Goal: Task Accomplishment & Management: Manage account settings

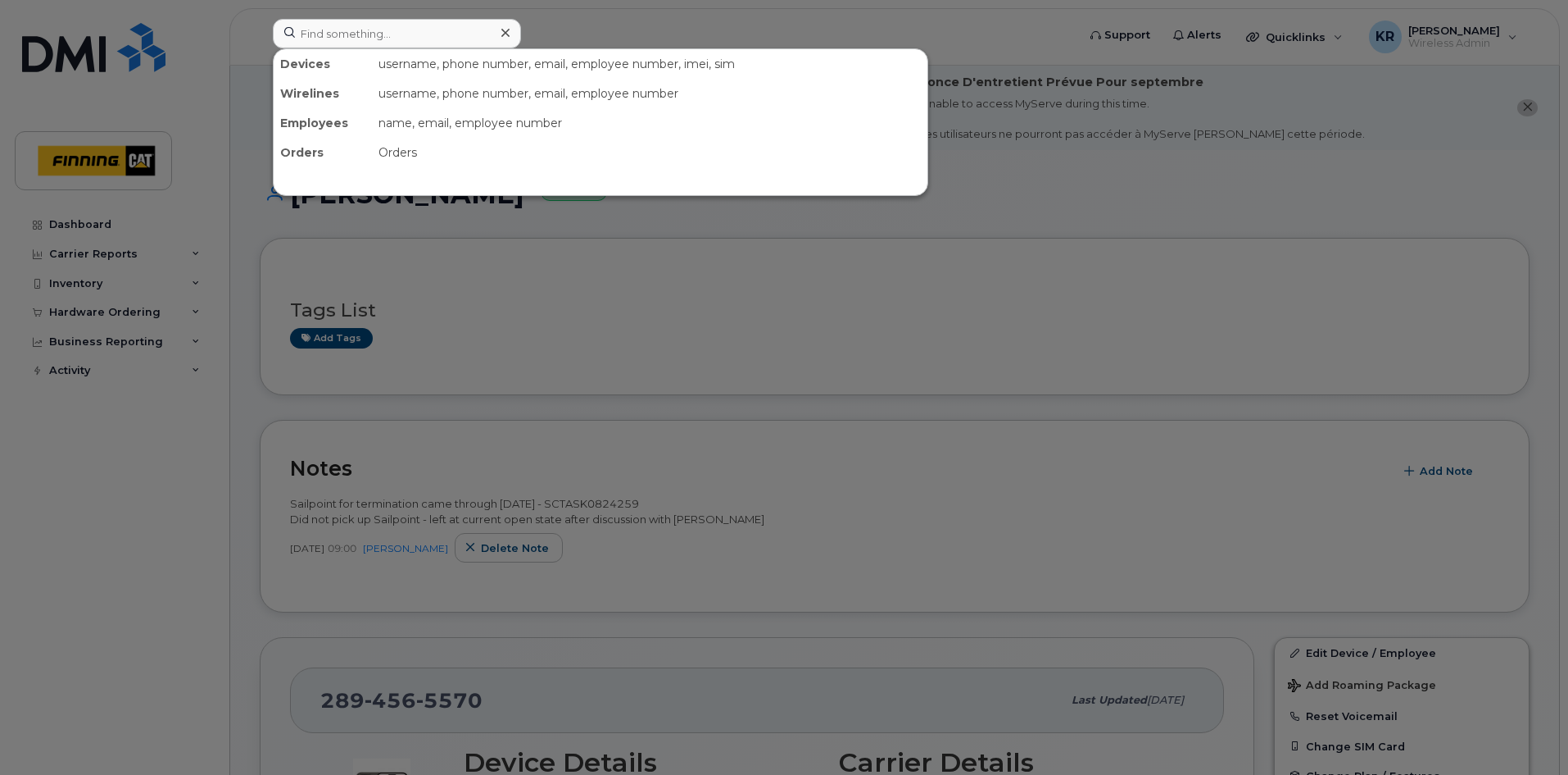
click at [443, 30] on input at bounding box center [397, 33] width 248 height 30
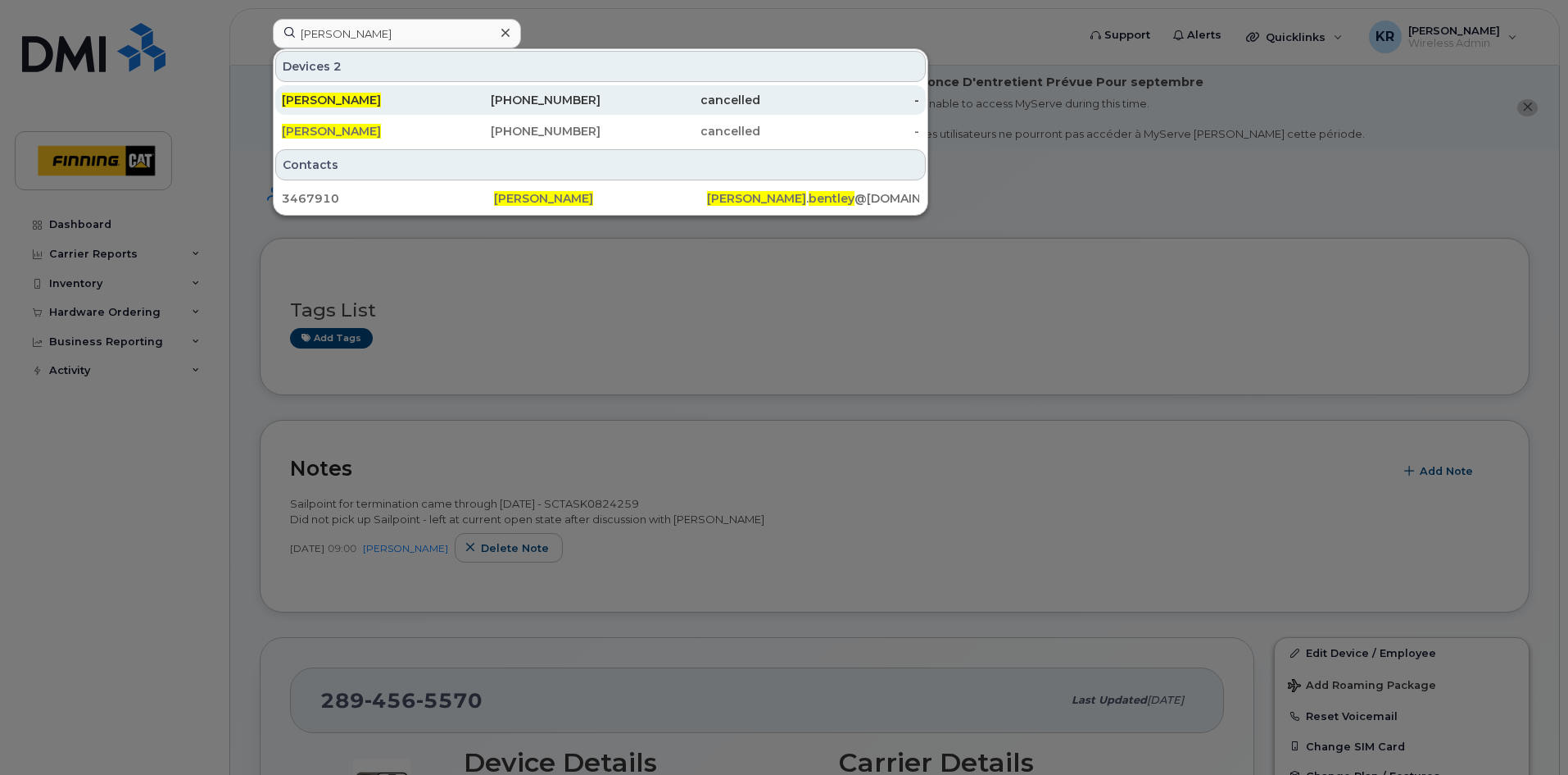
type input "Michael Bentley"
click at [605, 105] on div "cancelled" at bounding box center [680, 100] width 160 height 16
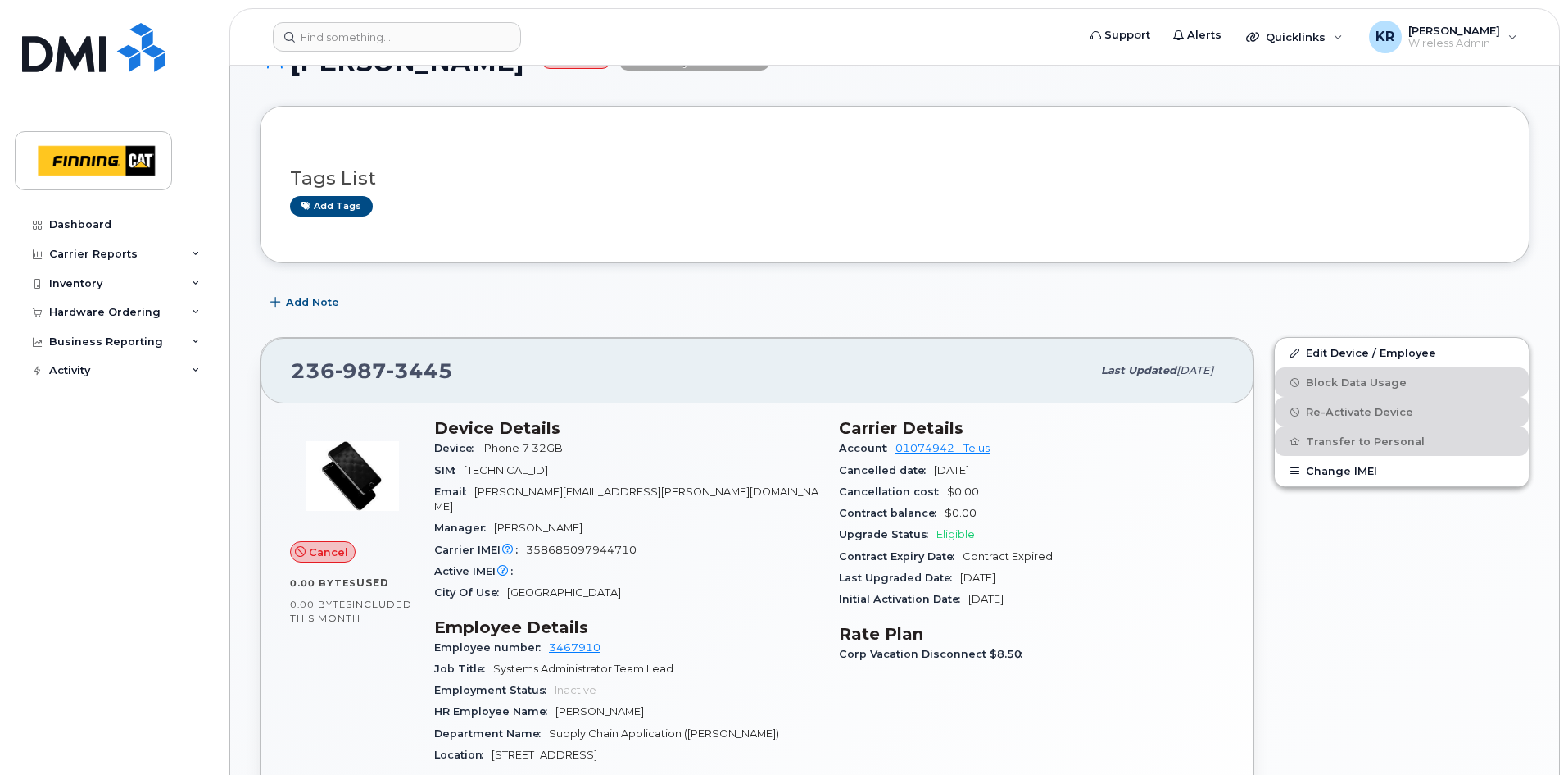
scroll to position [82, 0]
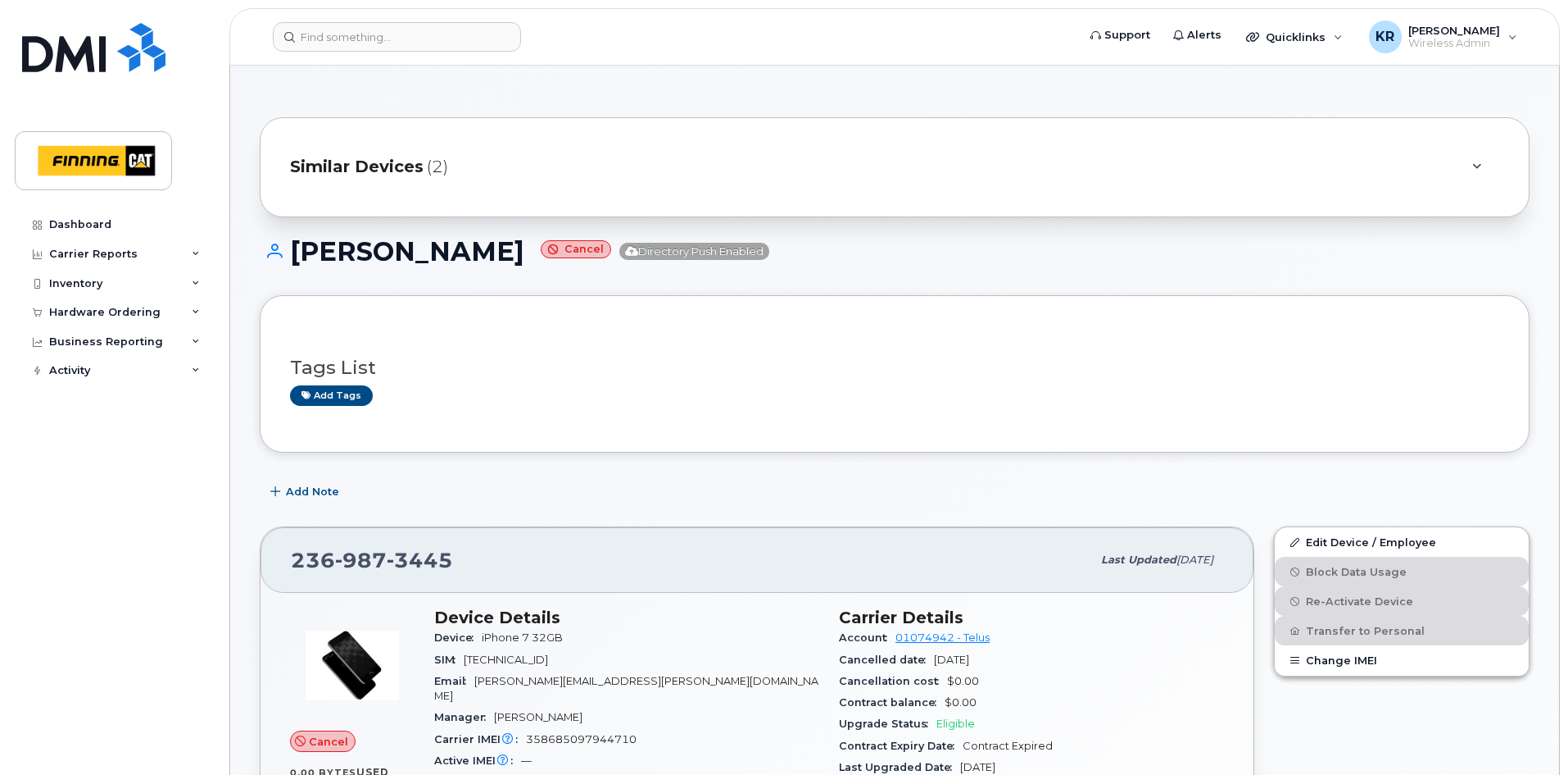
click at [376, 158] on span "Similar Devices" at bounding box center [357, 167] width 134 height 24
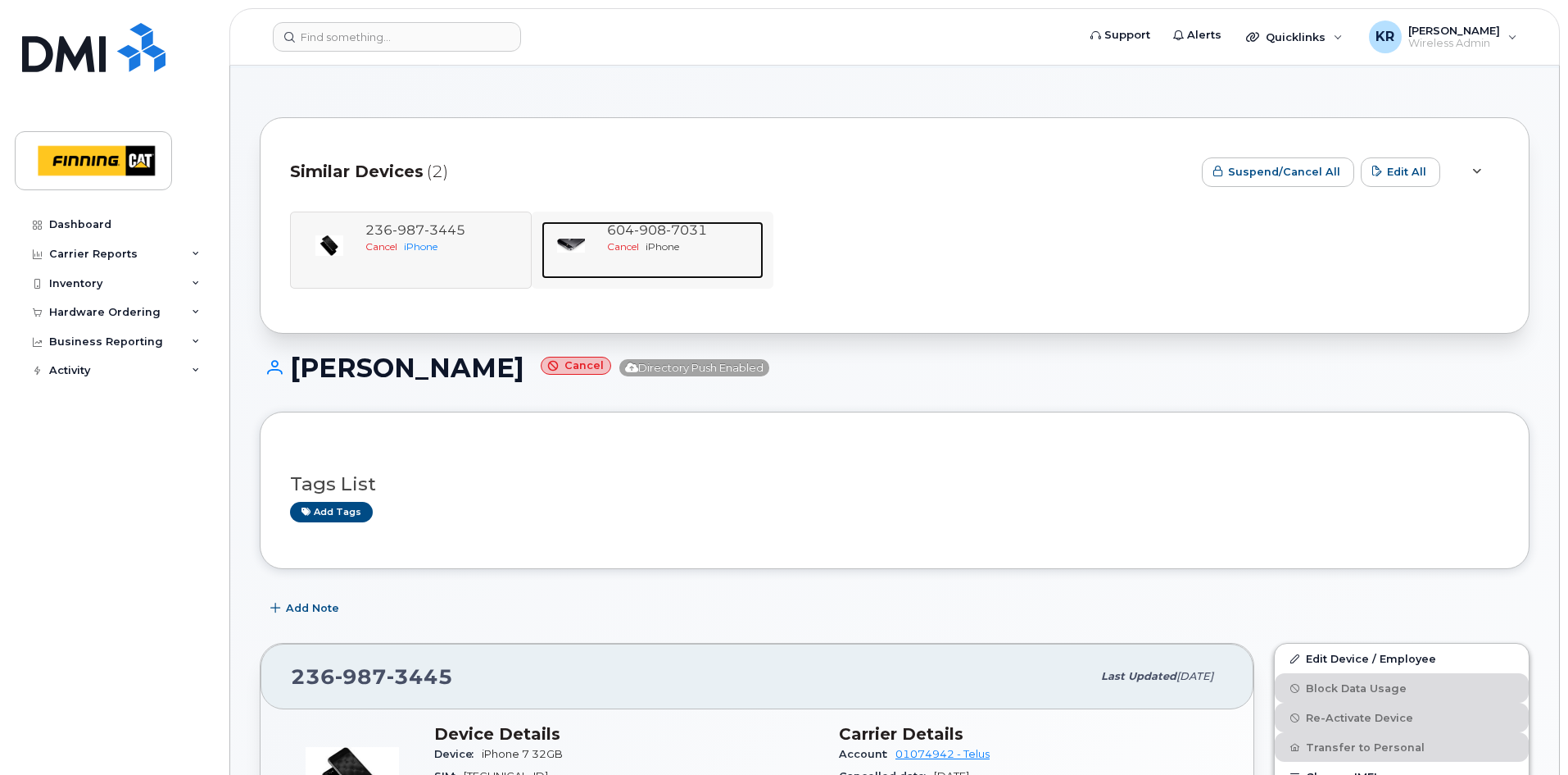
click at [658, 236] on span "908" at bounding box center [649, 230] width 32 height 15
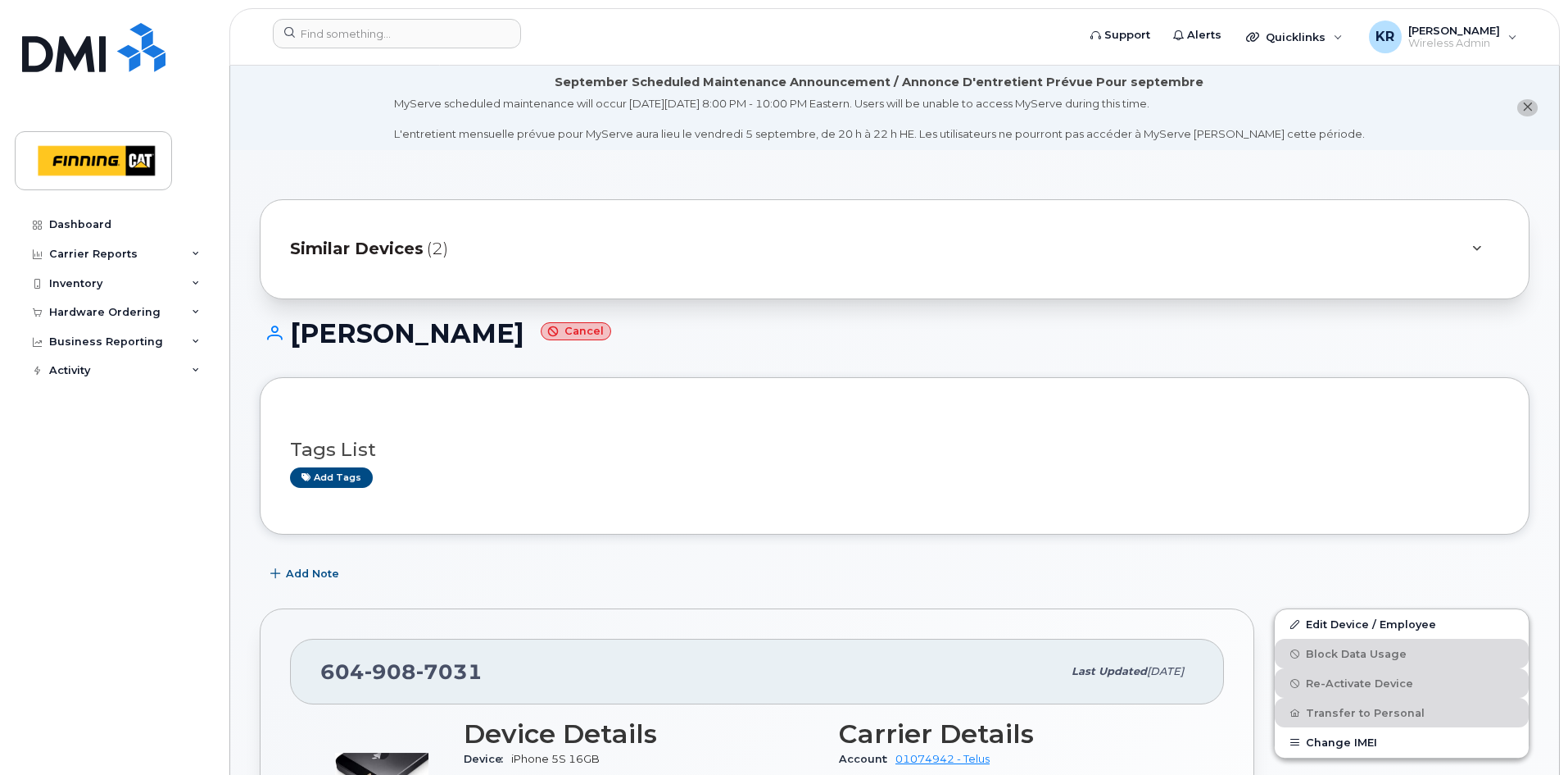
click at [419, 251] on span "Similar Devices" at bounding box center [357, 249] width 134 height 24
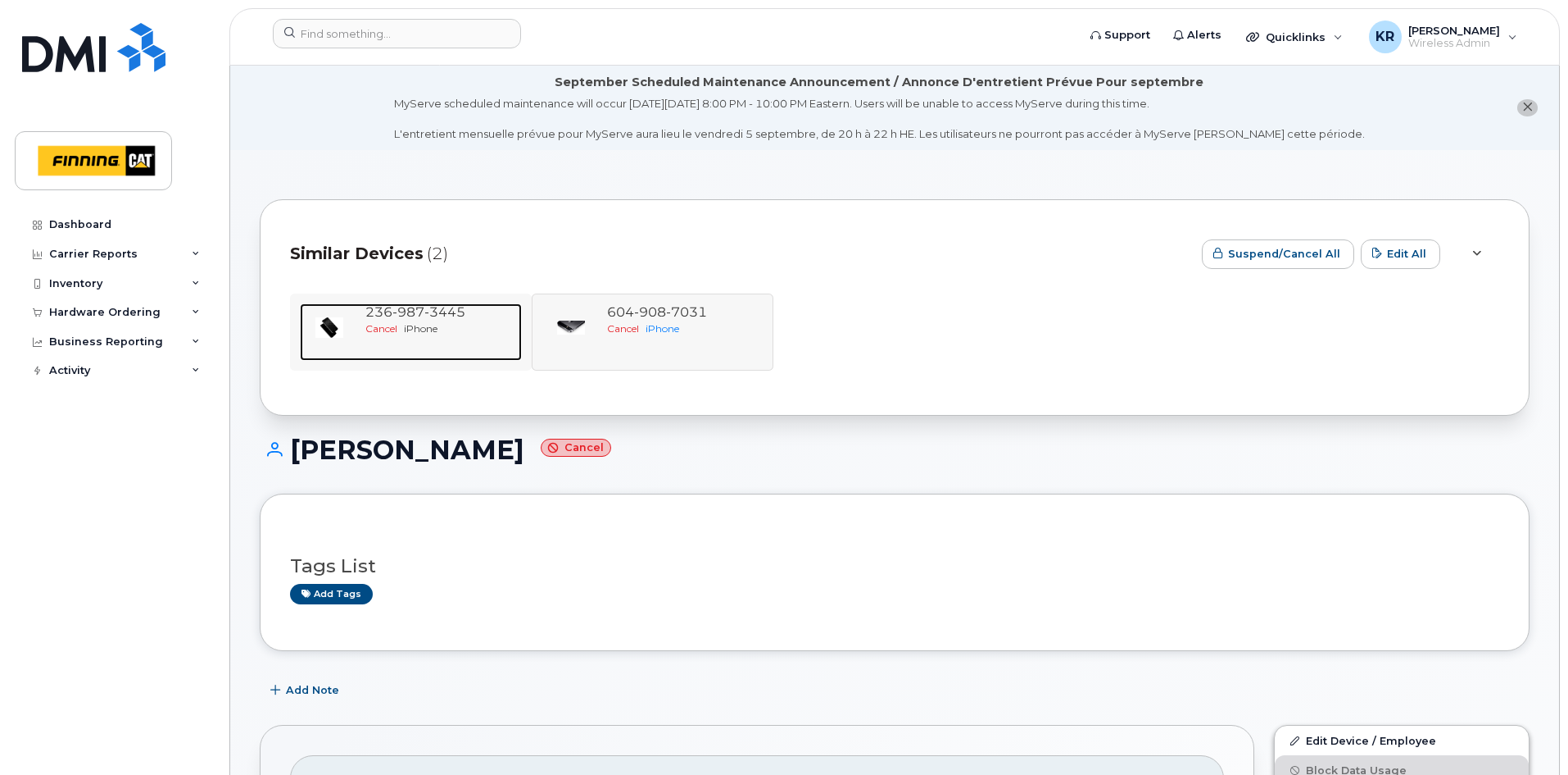
click at [487, 321] on div "Cancel iPhone" at bounding box center [440, 328] width 150 height 14
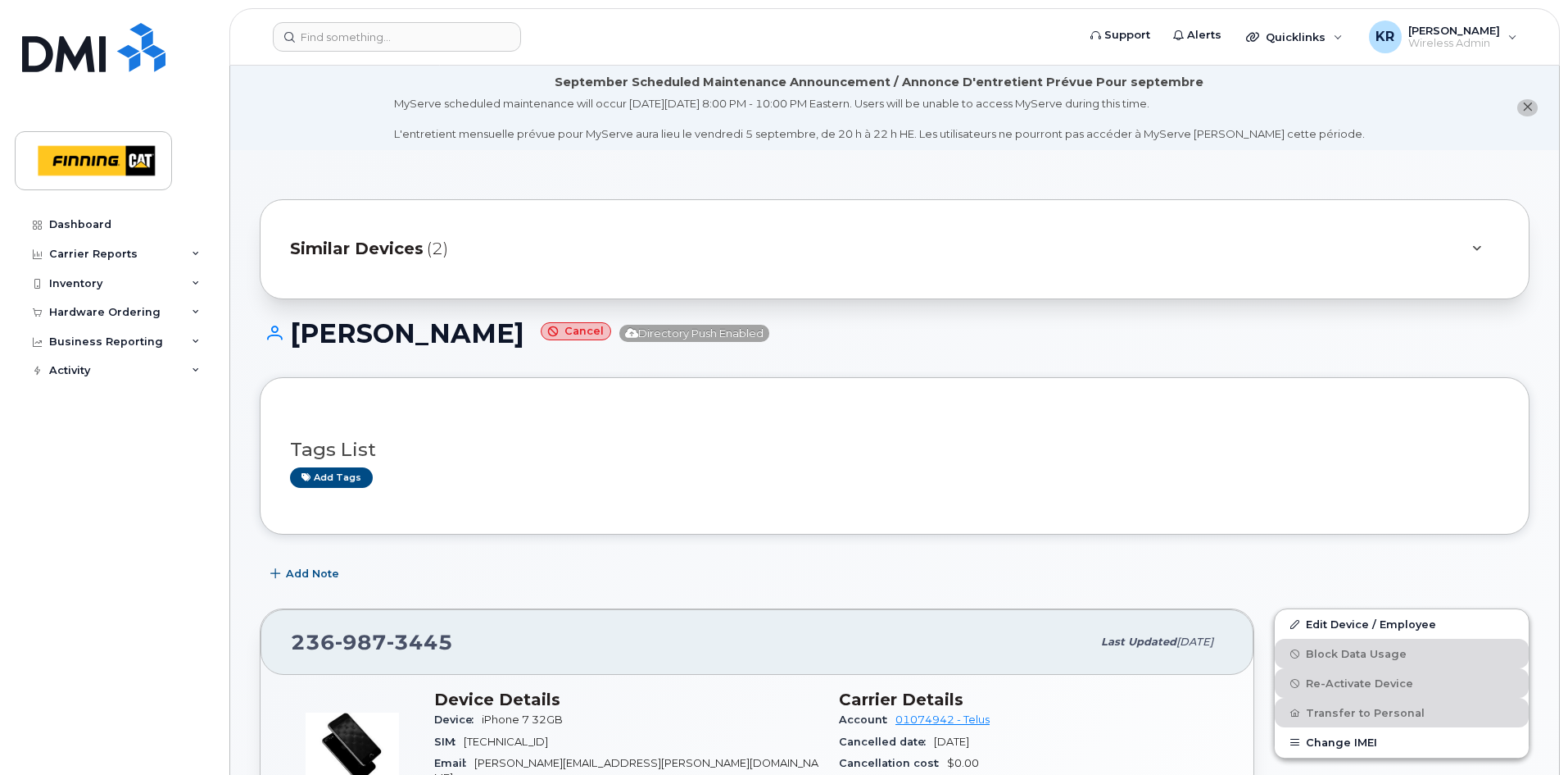
click at [378, 250] on span "Similar Devices" at bounding box center [357, 249] width 134 height 24
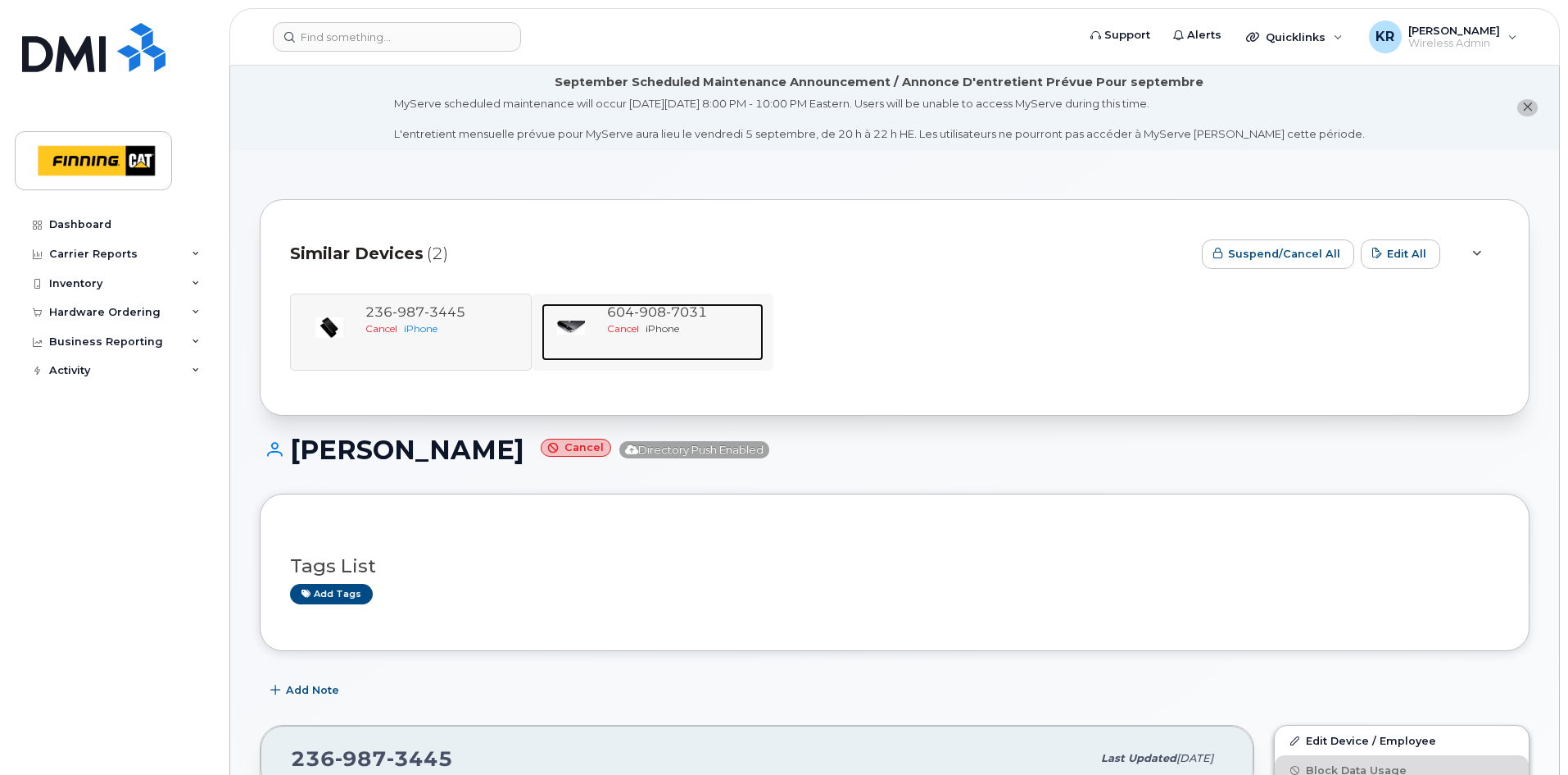
click at [642, 317] on span "908" at bounding box center [649, 312] width 32 height 15
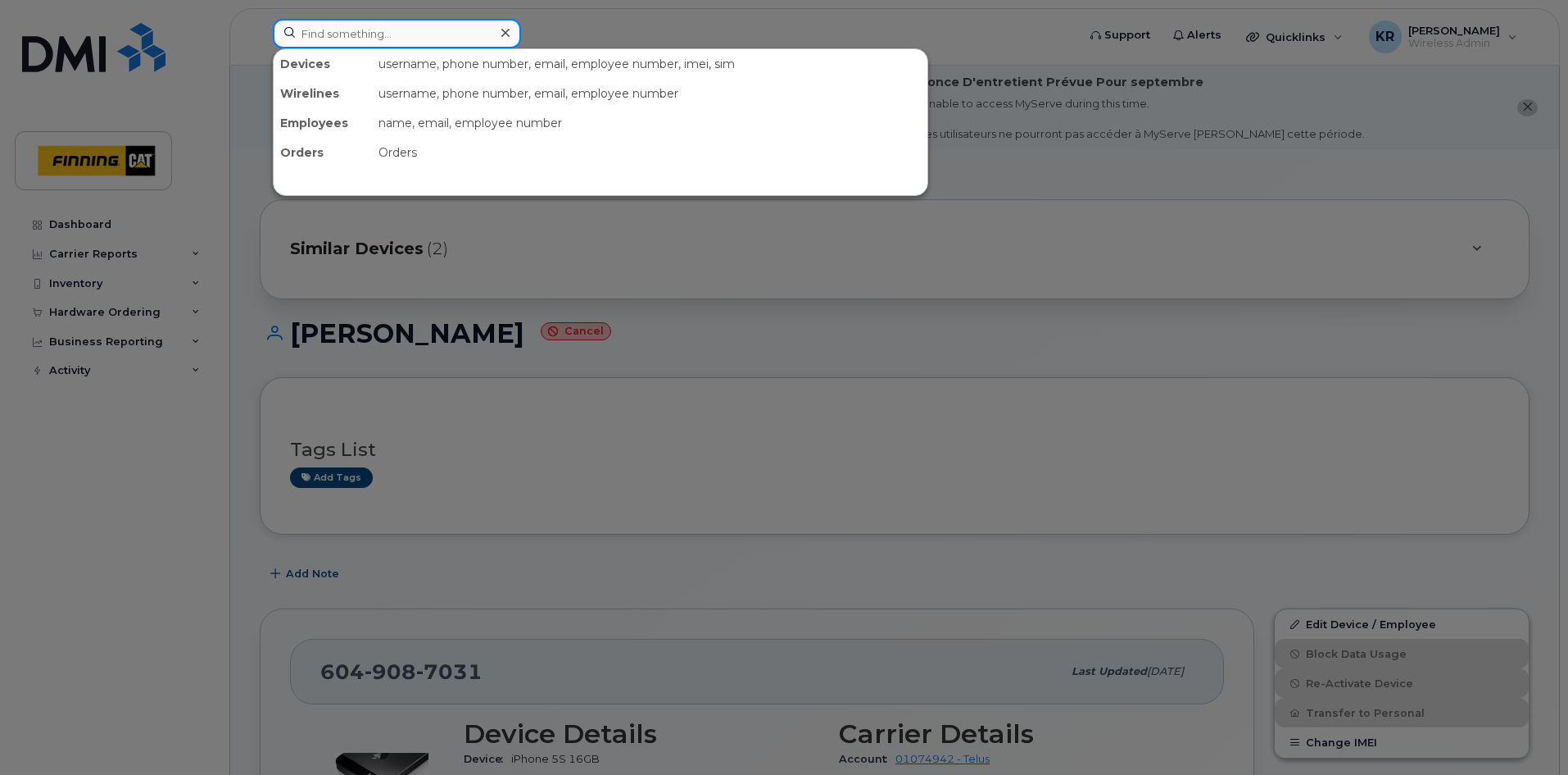
click at [413, 46] on input at bounding box center [397, 33] width 248 height 30
paste input "[PERSON_NAME]"
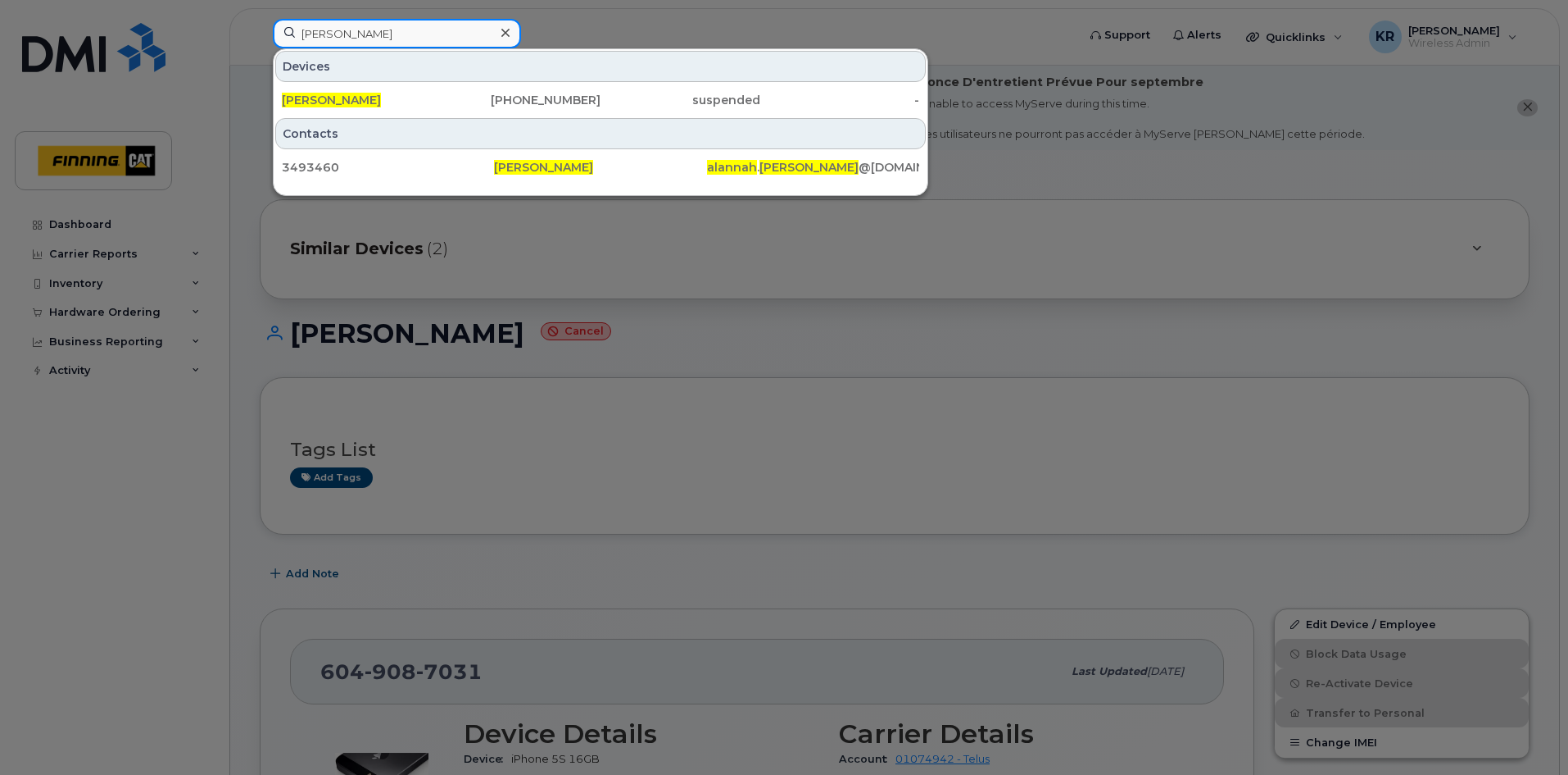
type input "[PERSON_NAME]"
click at [547, 104] on div "[PHONE_NUMBER]" at bounding box center [521, 100] width 160 height 16
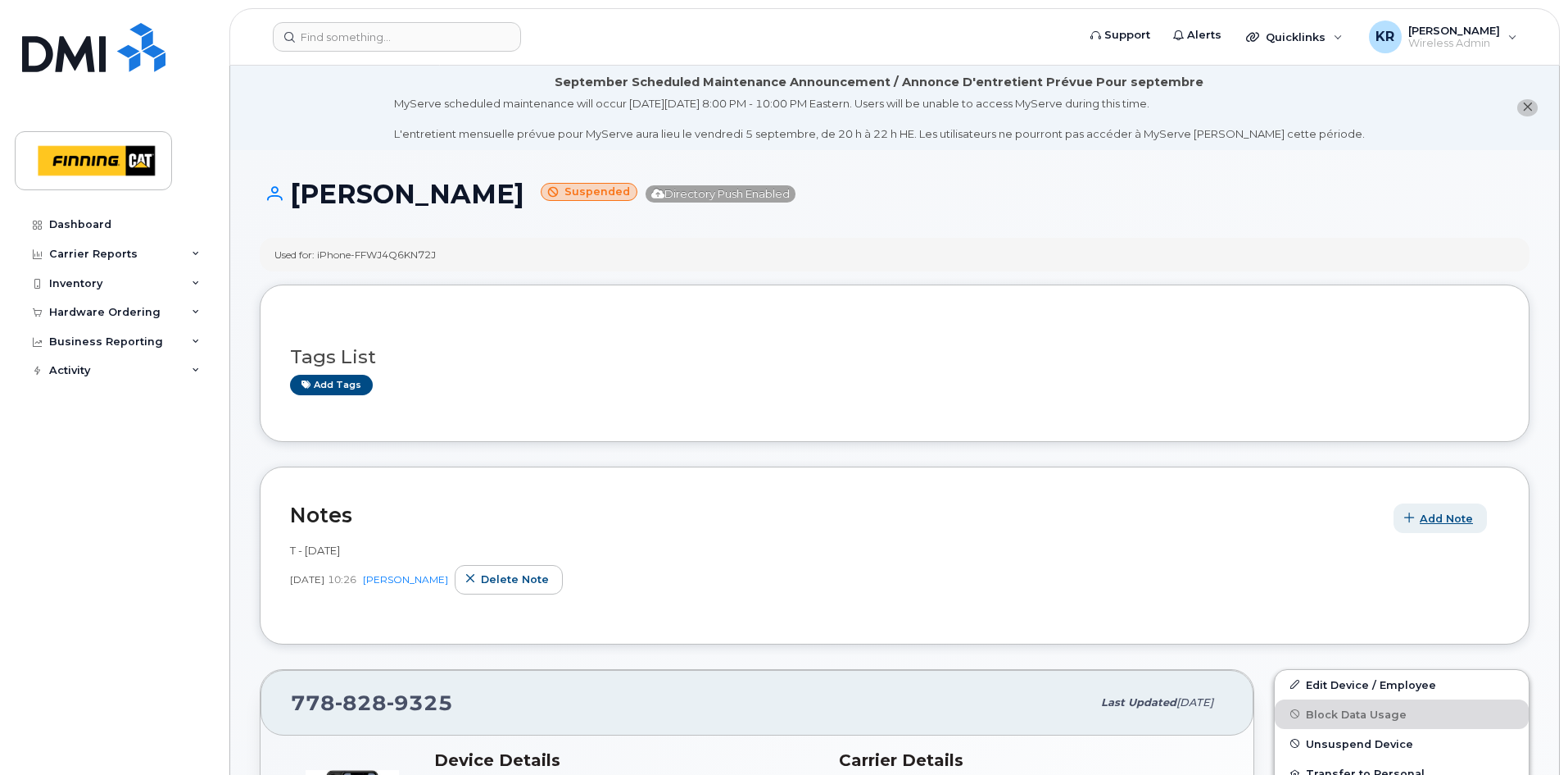
click at [1442, 522] on span "Add Note" at bounding box center [1446, 518] width 53 height 15
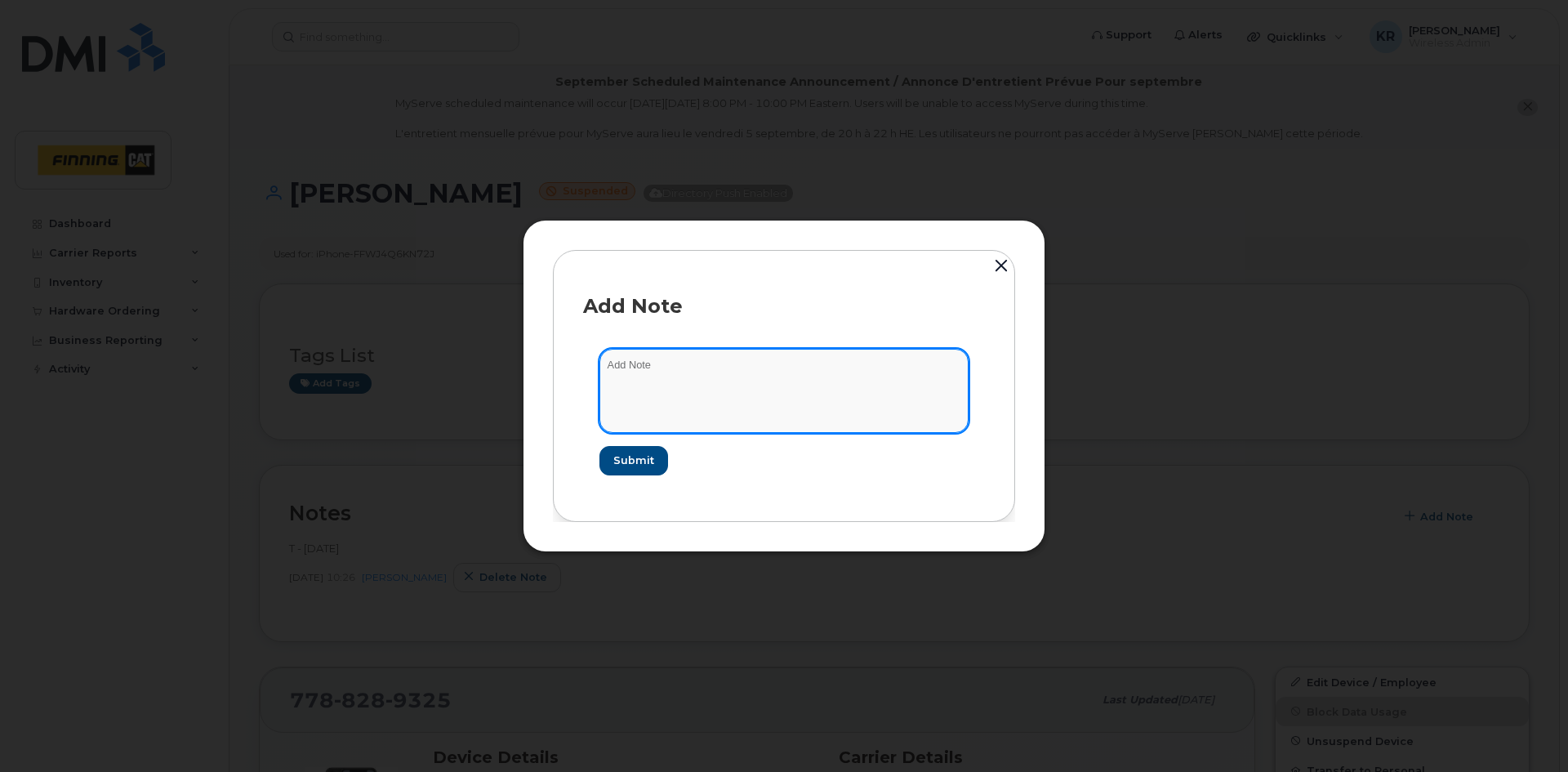
click at [628, 354] on textarea at bounding box center [784, 390] width 369 height 83
type textarea "cancellation request sent [DATE]. Device not received"
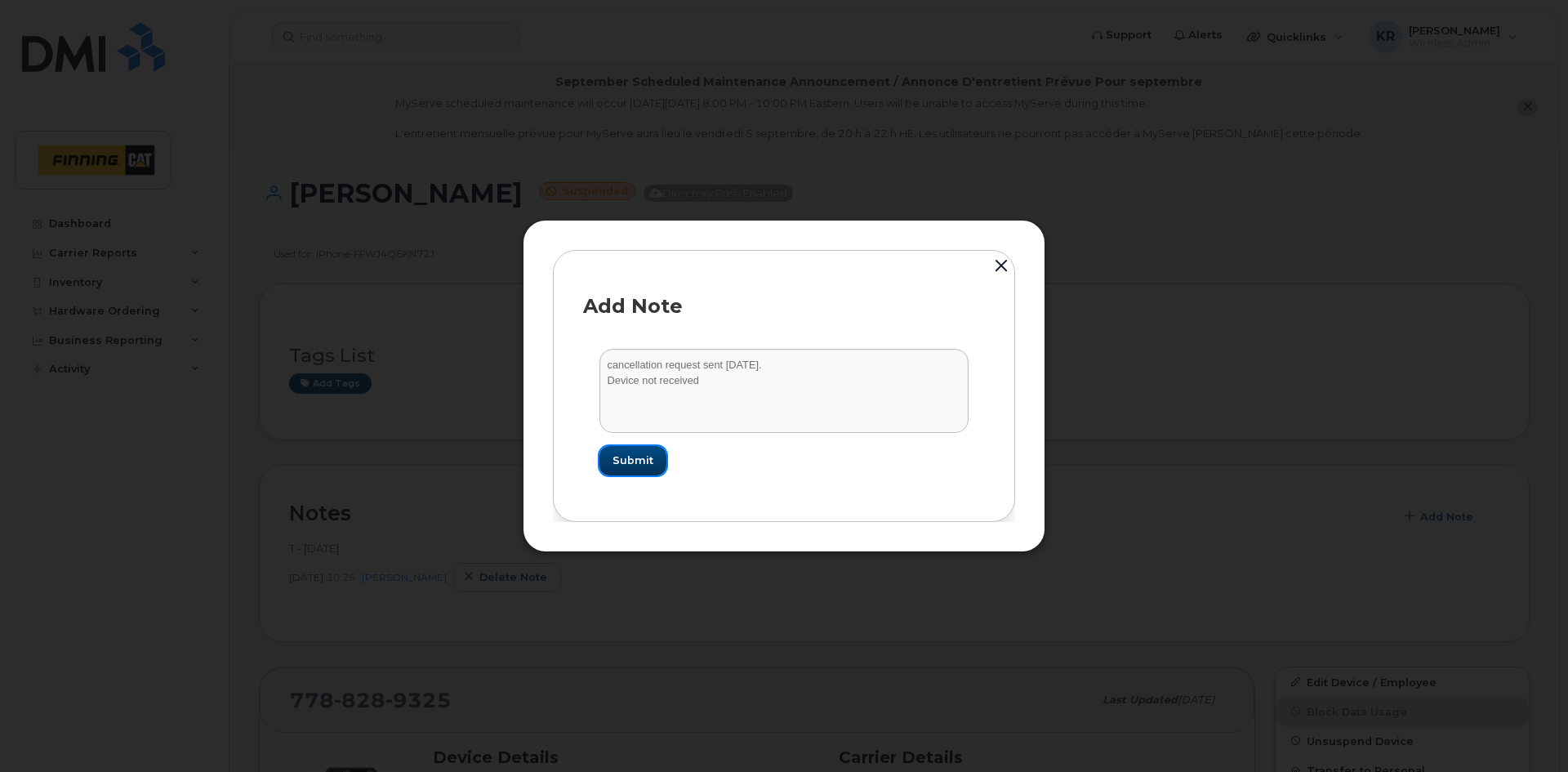
click at [610, 459] on button "Submit" at bounding box center [633, 460] width 67 height 30
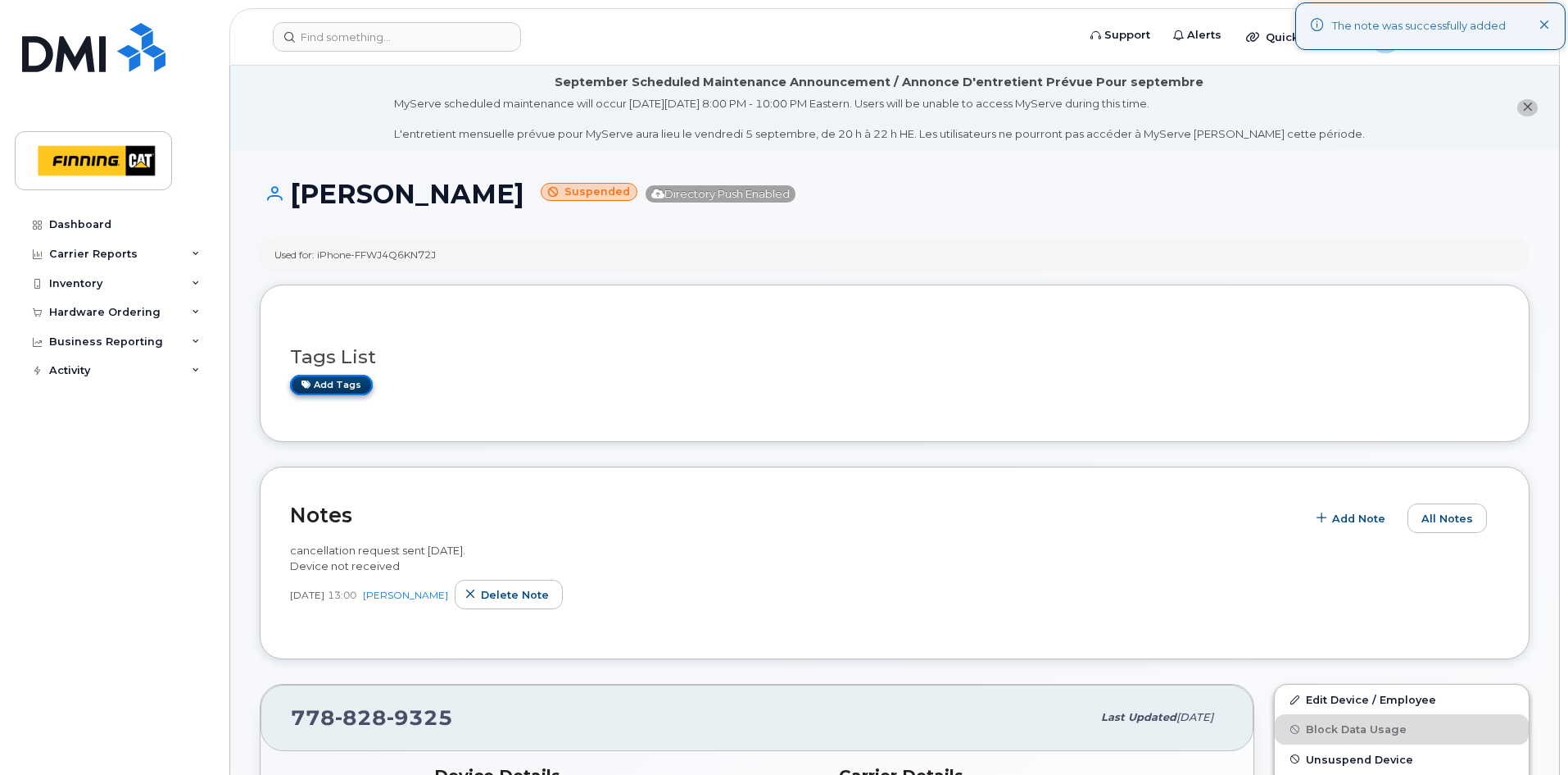
click at [340, 389] on link "Add tags" at bounding box center [331, 385] width 83 height 20
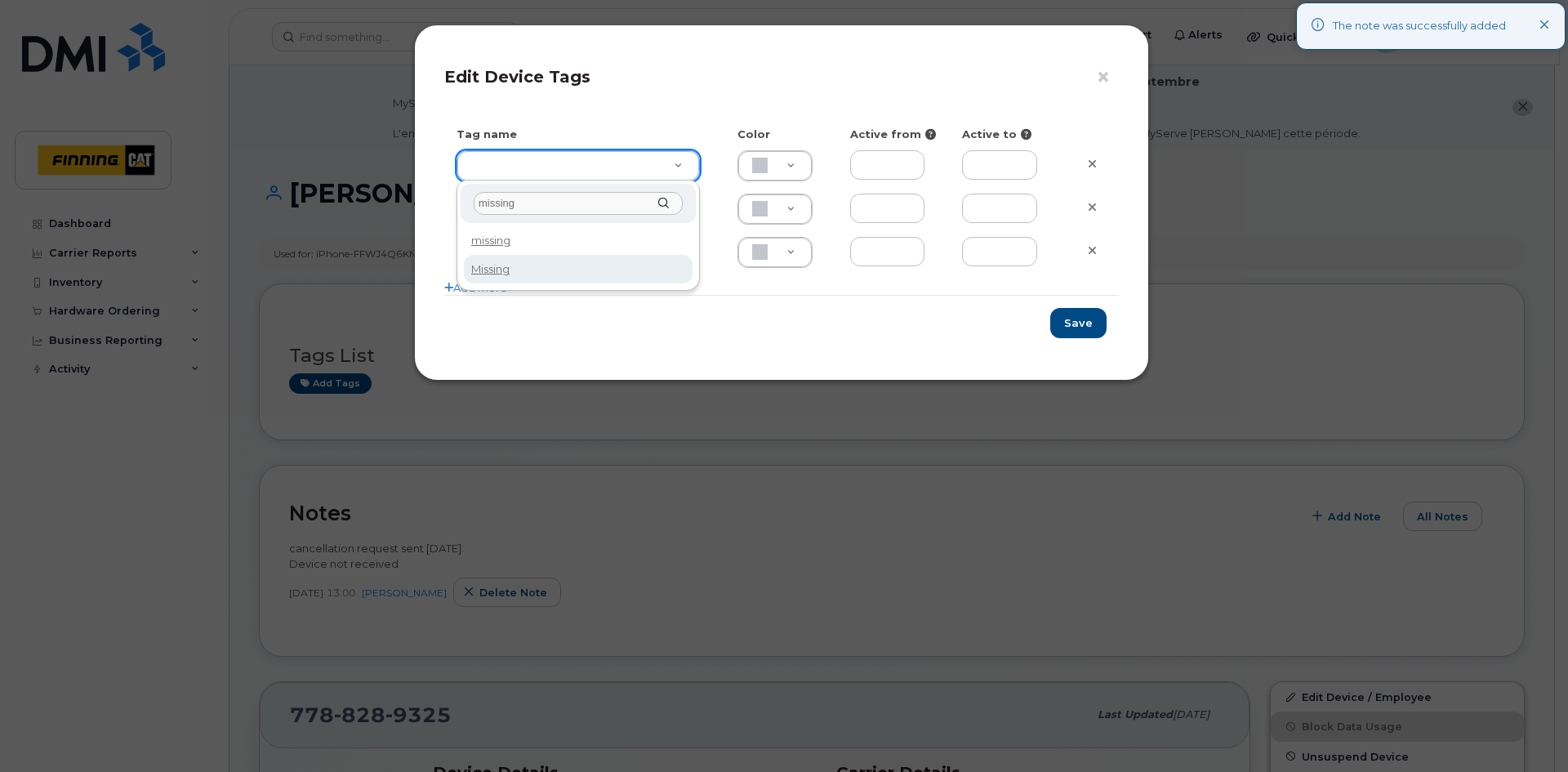
type input "missing"
type input "Missing"
type input "ABD3FF"
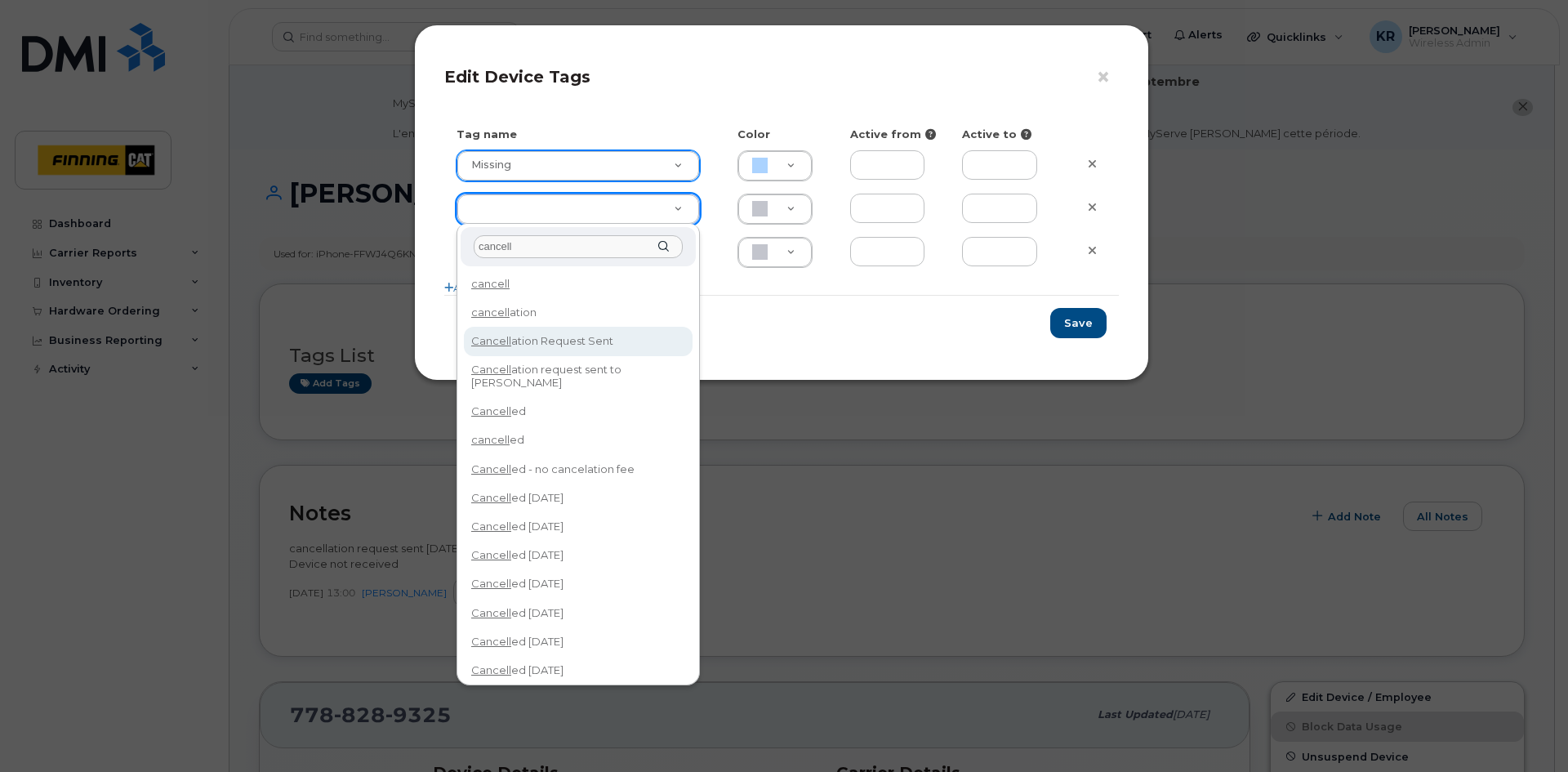
type input "cancell"
type input "Cancellation Request Sent"
type input "FDDCC5"
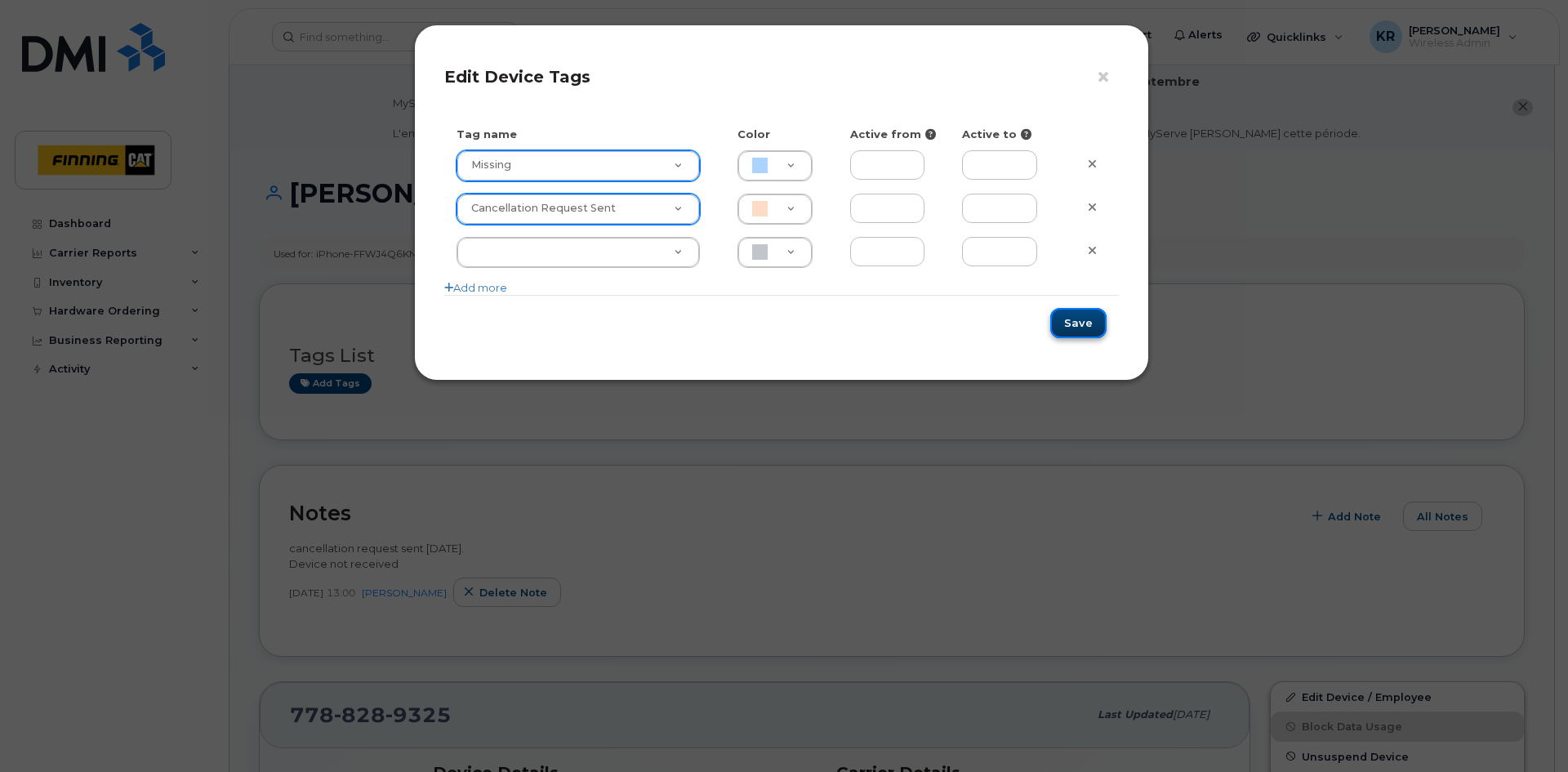
click at [1097, 321] on button "Save" at bounding box center [1078, 323] width 56 height 31
